Goal: Task Accomplishment & Management: Manage account settings

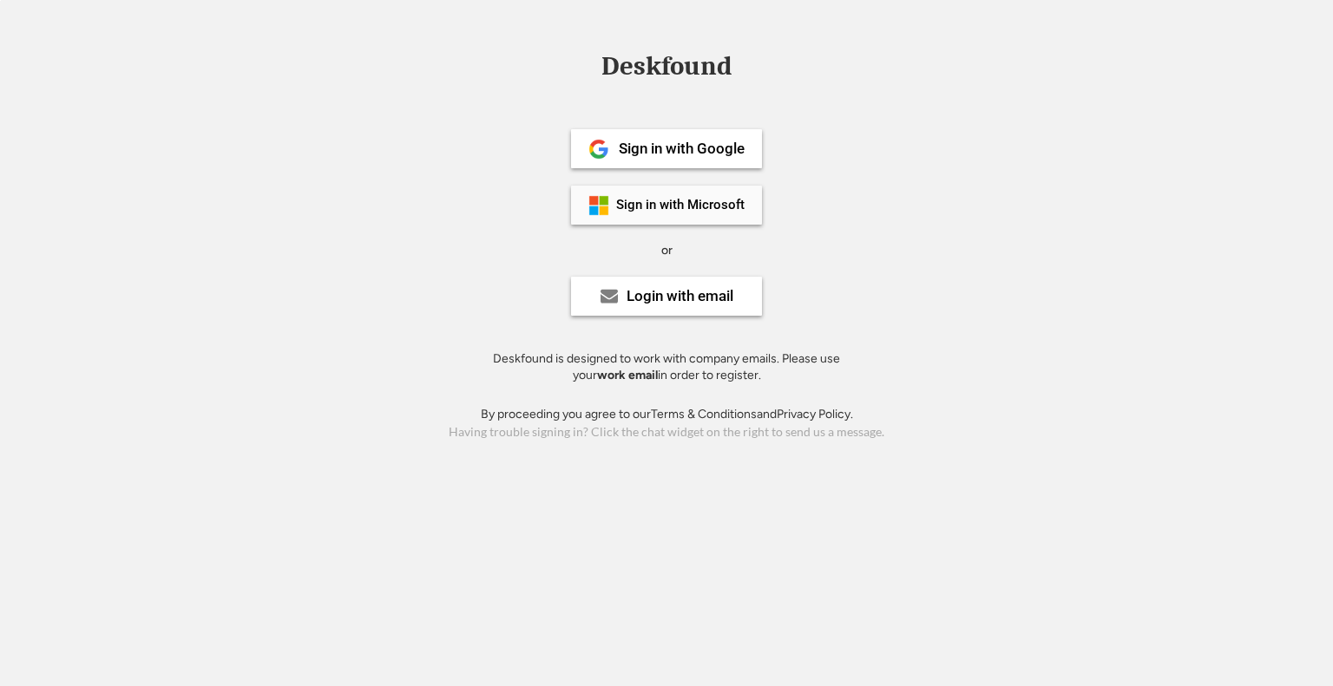
click at [680, 202] on div "Sign in with Microsoft" at bounding box center [680, 205] width 128 height 13
click at [648, 294] on div "Login with email" at bounding box center [680, 296] width 107 height 15
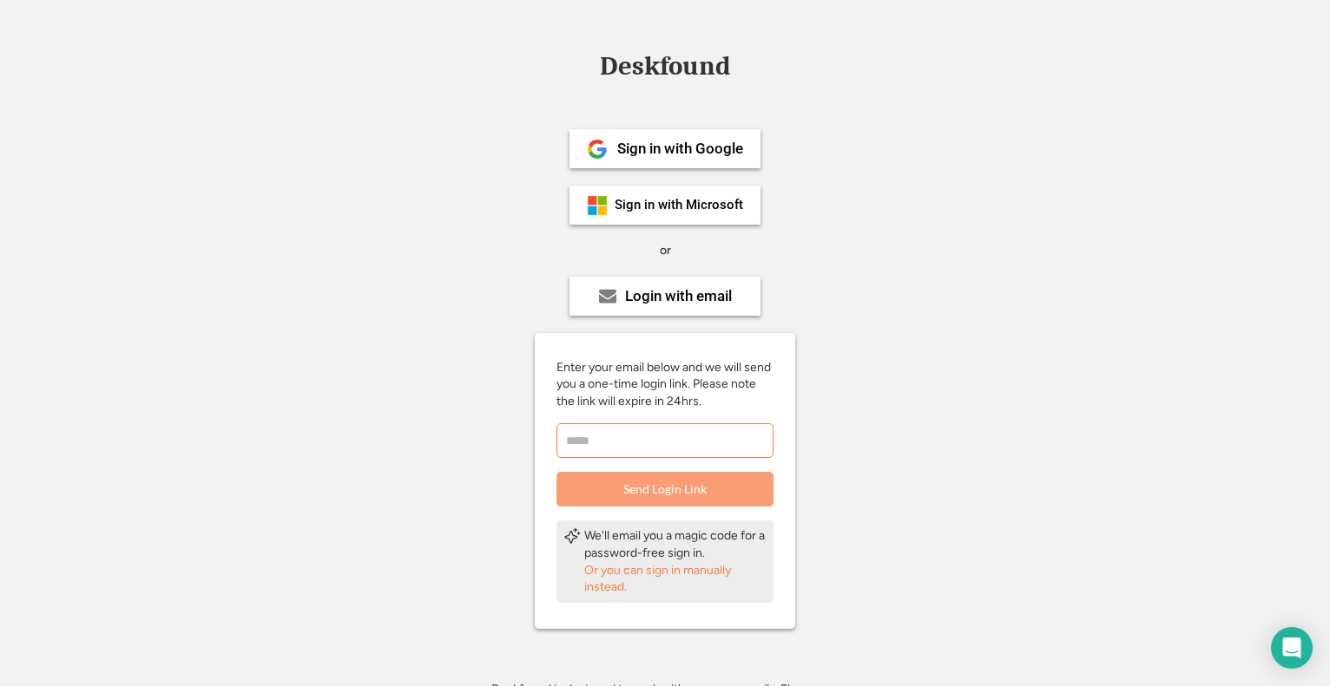
click at [661, 450] on input "email" at bounding box center [664, 441] width 217 height 35
type input "**********"
click at [666, 485] on button "Send Login Link" at bounding box center [664, 489] width 217 height 35
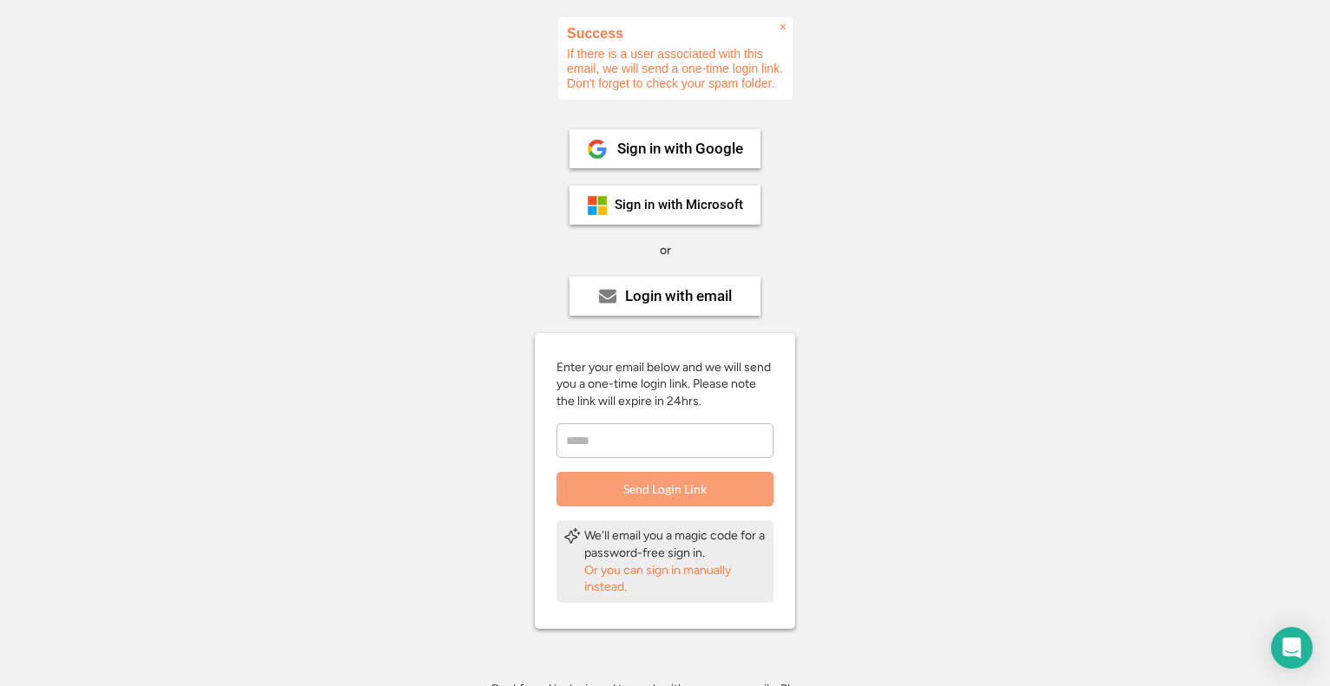
click at [774, 29] on h2 "Success" at bounding box center [675, 33] width 217 height 15
click at [784, 27] on span "×" at bounding box center [782, 27] width 7 height 15
